Goal: Transaction & Acquisition: Book appointment/travel/reservation

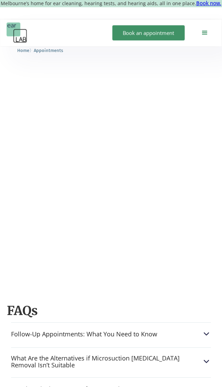
scroll to position [516, 0]
click at [208, 329] on img at bounding box center [206, 333] width 9 height 9
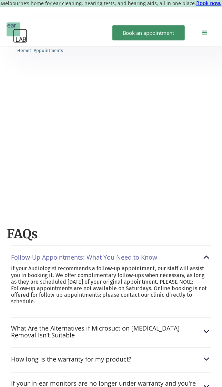
scroll to position [592, 0]
click at [206, 327] on img at bounding box center [206, 331] width 9 height 9
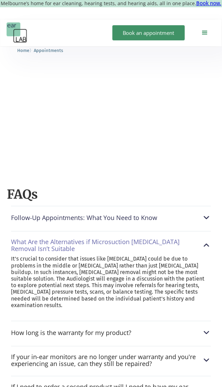
scroll to position [632, 0]
click at [205, 327] on img at bounding box center [206, 331] width 9 height 9
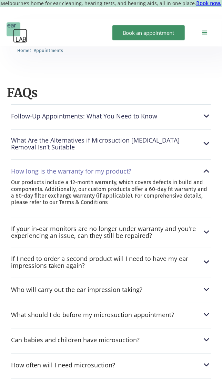
scroll to position [736, 0]
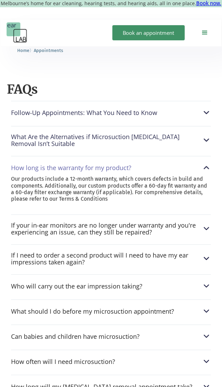
click at [205, 357] on img at bounding box center [206, 361] width 9 height 9
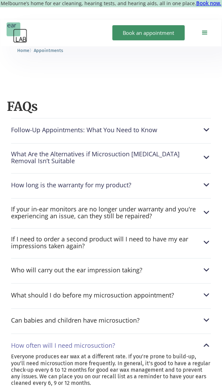
scroll to position [719, 0]
click at [128, 22] on div "Call Now [GEOGRAPHIC_DATA] ([PHONE_NUMBER]) Footscray (0393177567) Book an appo…" at bounding box center [163, 32] width 103 height 21
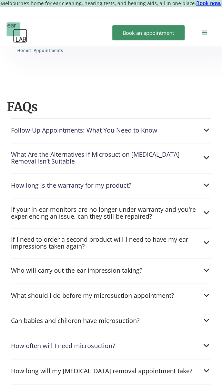
click at [154, 26] on link "Book an appointment" at bounding box center [148, 32] width 72 height 15
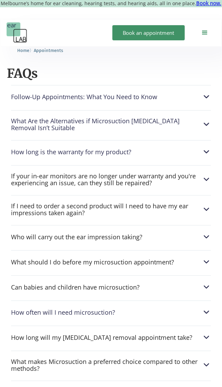
scroll to position [754, 0]
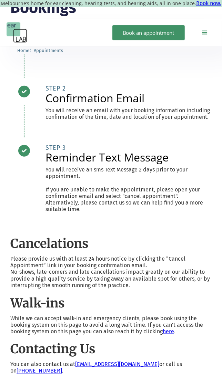
click at [150, 26] on link "Book an appointment" at bounding box center [148, 32] width 72 height 15
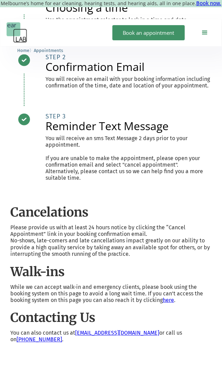
scroll to position [85, 0]
